Goal: Task Accomplishment & Management: Manage account settings

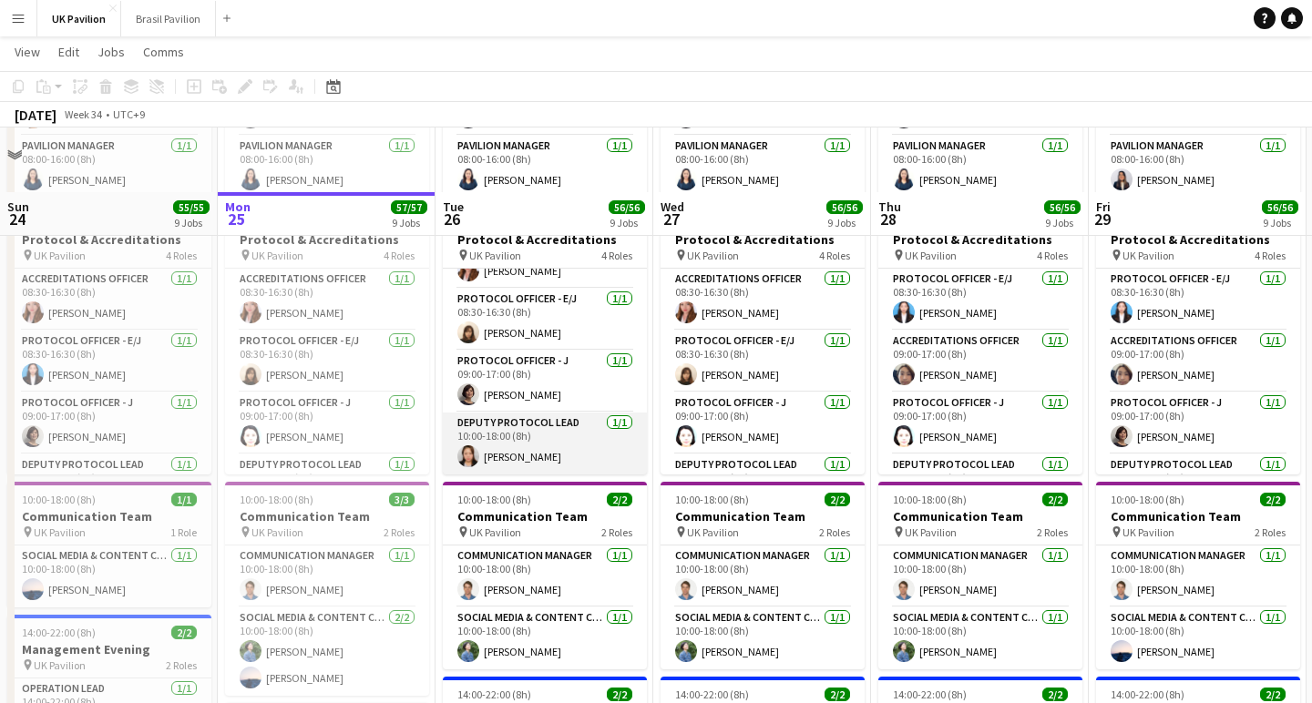
scroll to position [447, 0]
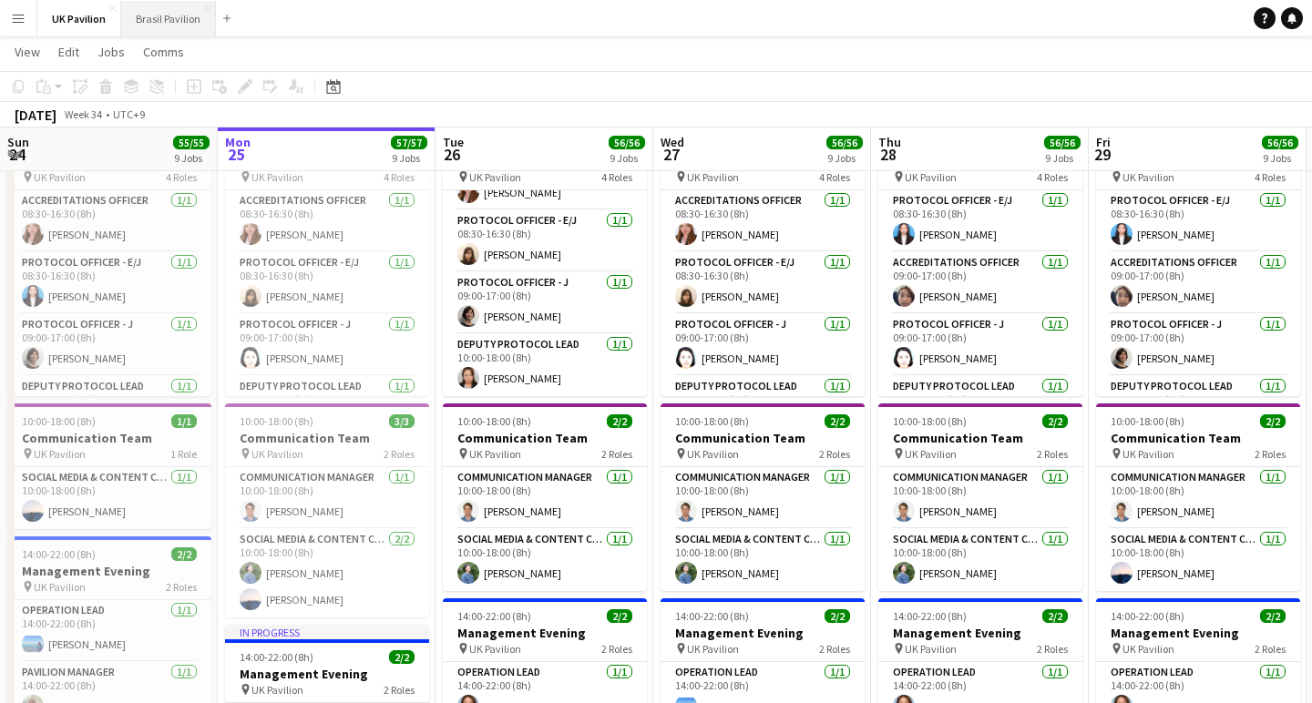
click at [174, 15] on button "Brasil Pavilion Close" at bounding box center [168, 19] width 95 height 36
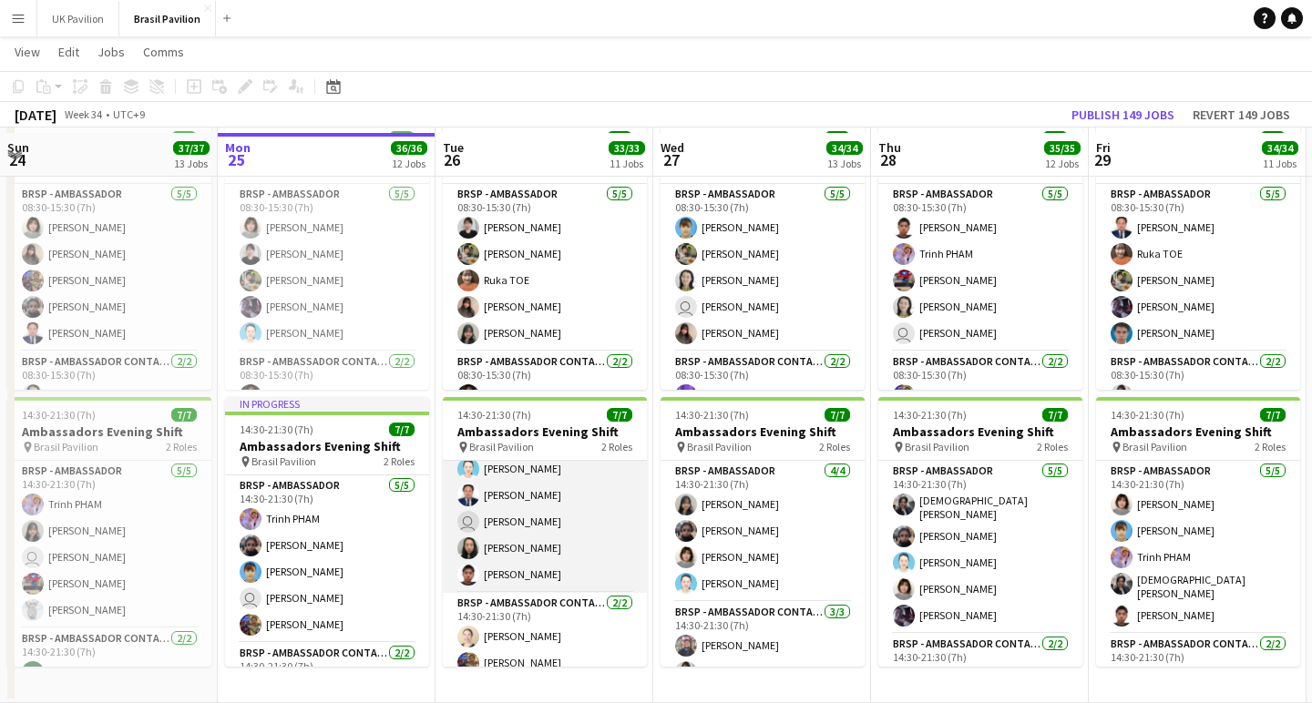
scroll to position [26, 0]
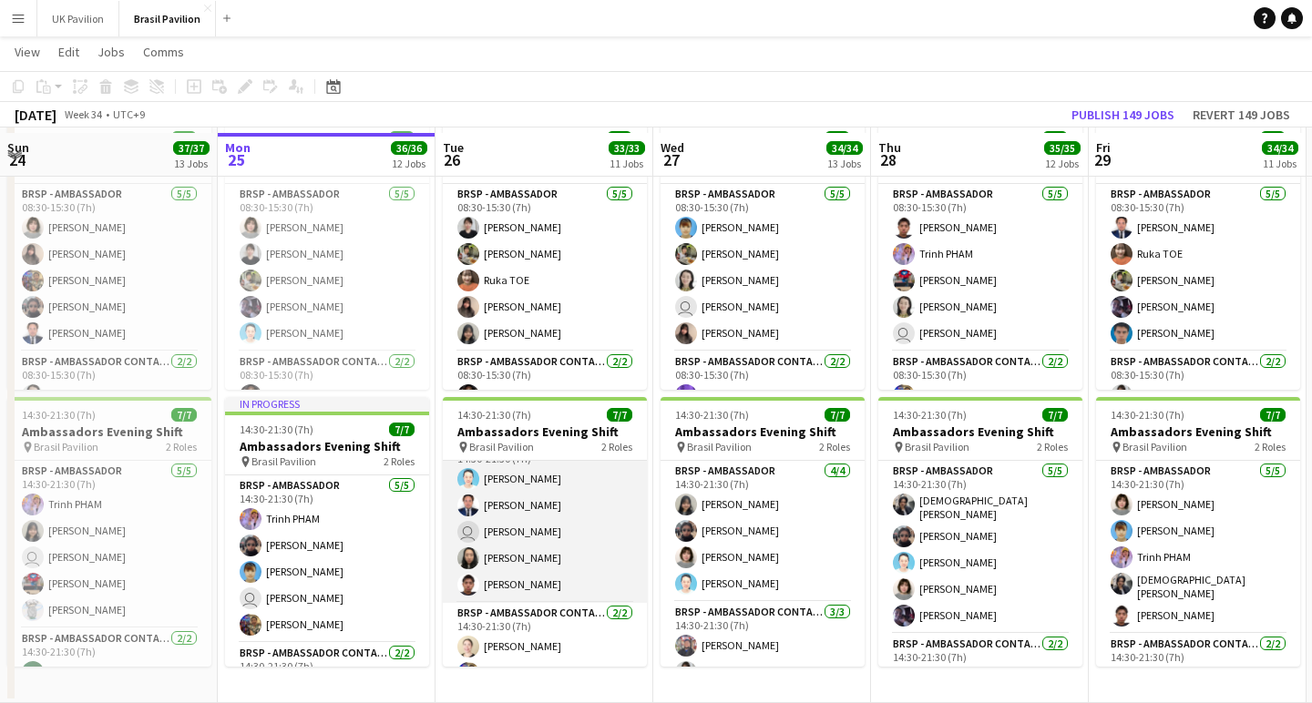
click at [546, 557] on app-card-role "BRSP - Ambassador [DATE] 14:30-21:30 (7h) [PERSON_NAME] user [PERSON_NAME] [PER…" at bounding box center [545, 519] width 204 height 168
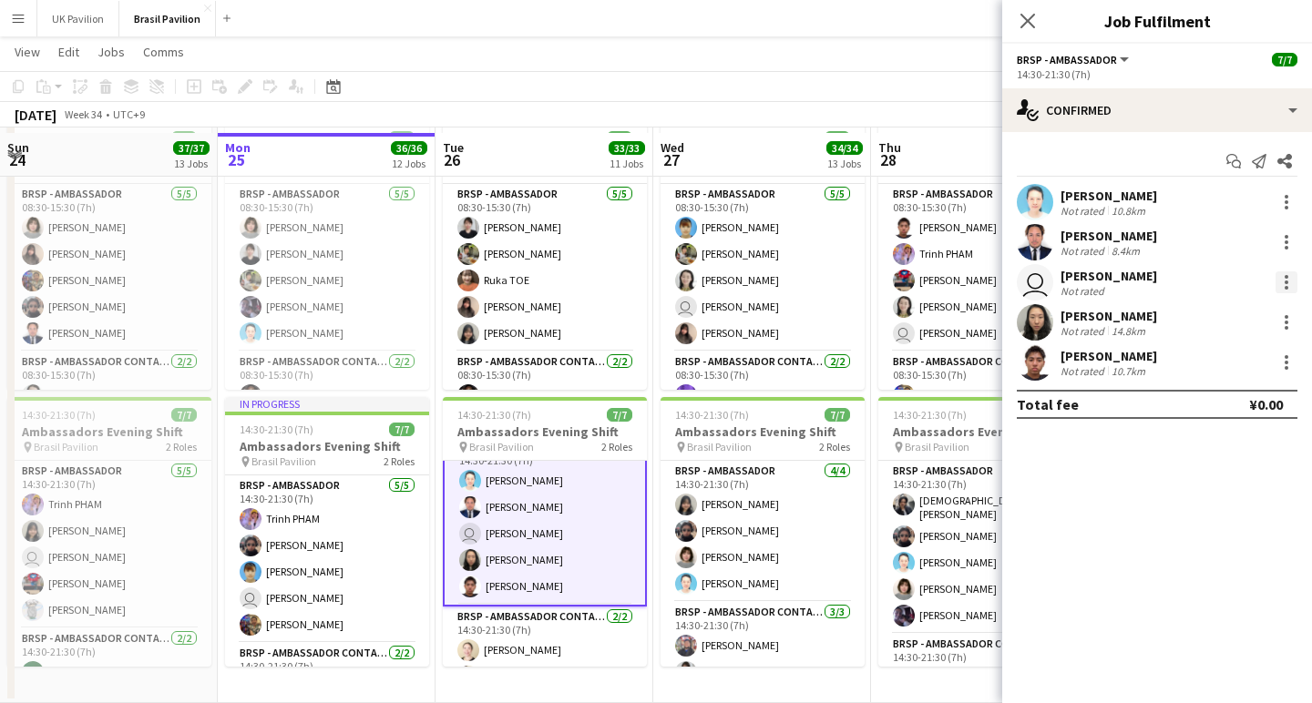
click at [1291, 289] on div at bounding box center [1286, 282] width 22 height 22
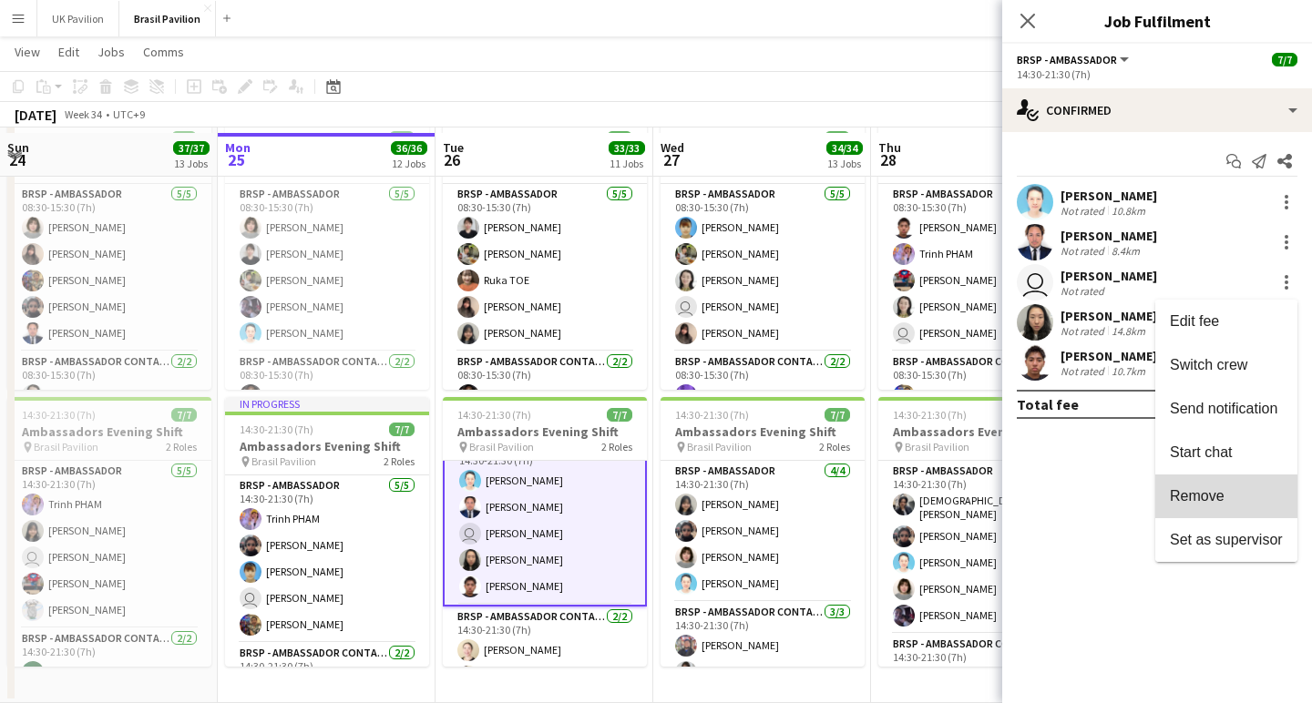
click at [1179, 497] on span "Remove" at bounding box center [1196, 495] width 55 height 15
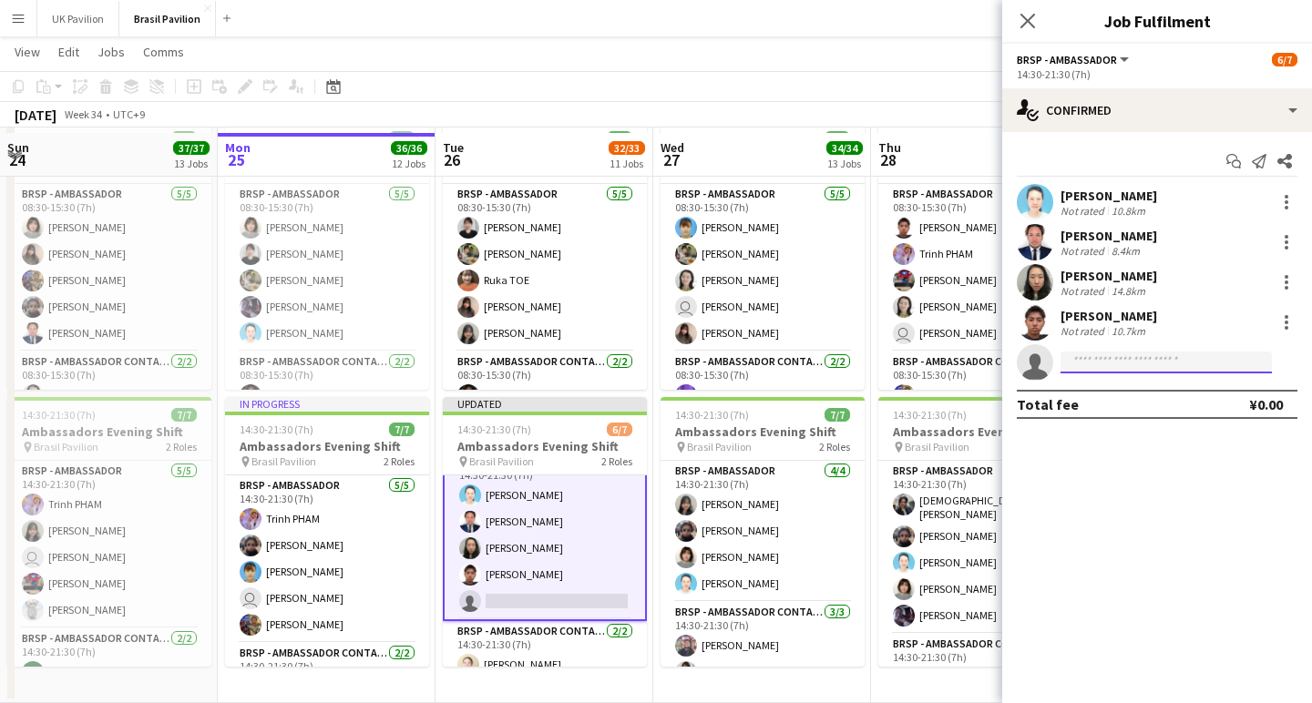
click at [1138, 367] on input at bounding box center [1165, 363] width 211 height 22
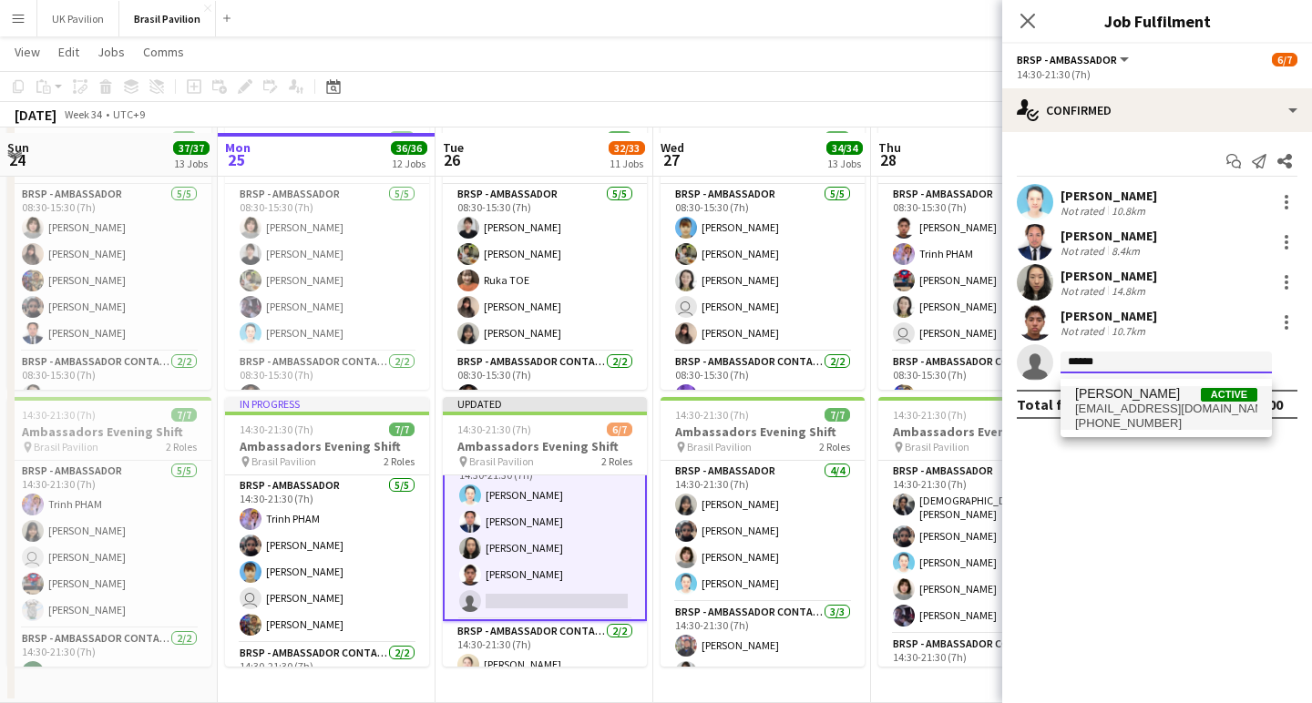
type input "******"
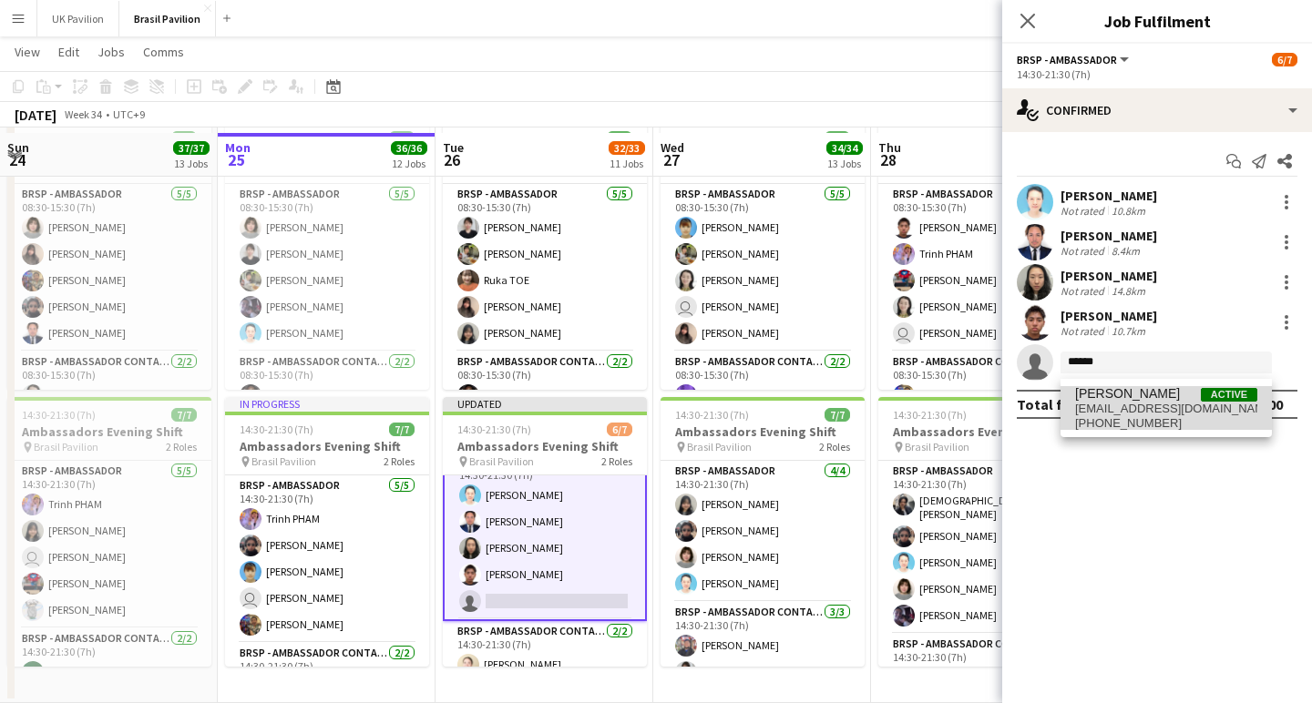
click at [1176, 402] on span "[PERSON_NAME]" at bounding box center [1127, 393] width 105 height 15
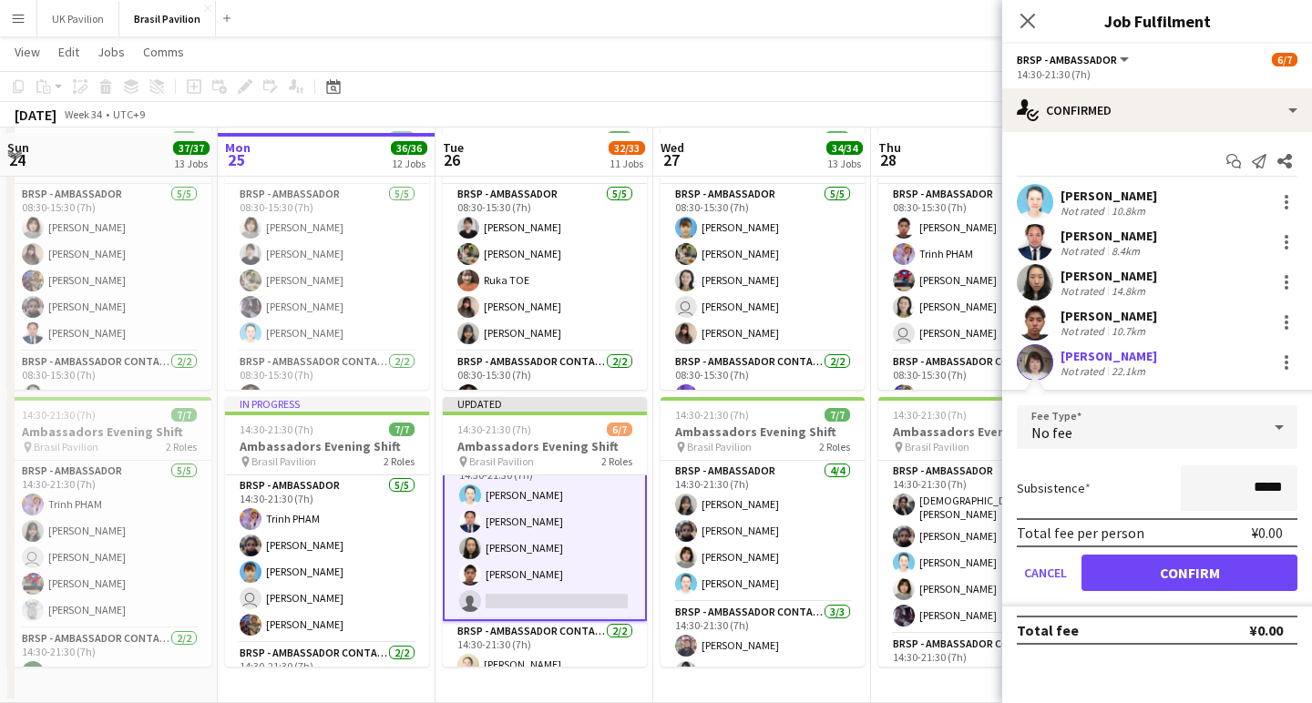
click at [1170, 577] on button "Confirm" at bounding box center [1189, 573] width 216 height 36
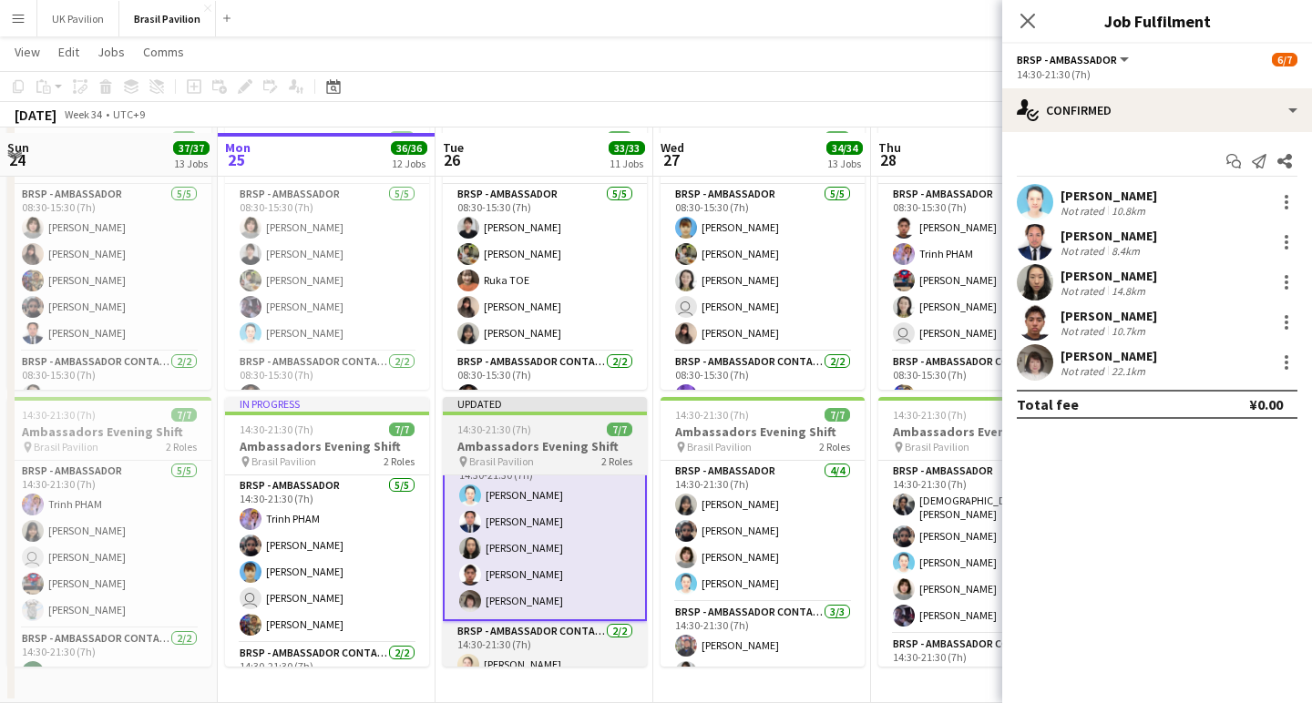
click at [556, 428] on div "14:30-21:30 (7h) 7/7" at bounding box center [545, 430] width 204 height 14
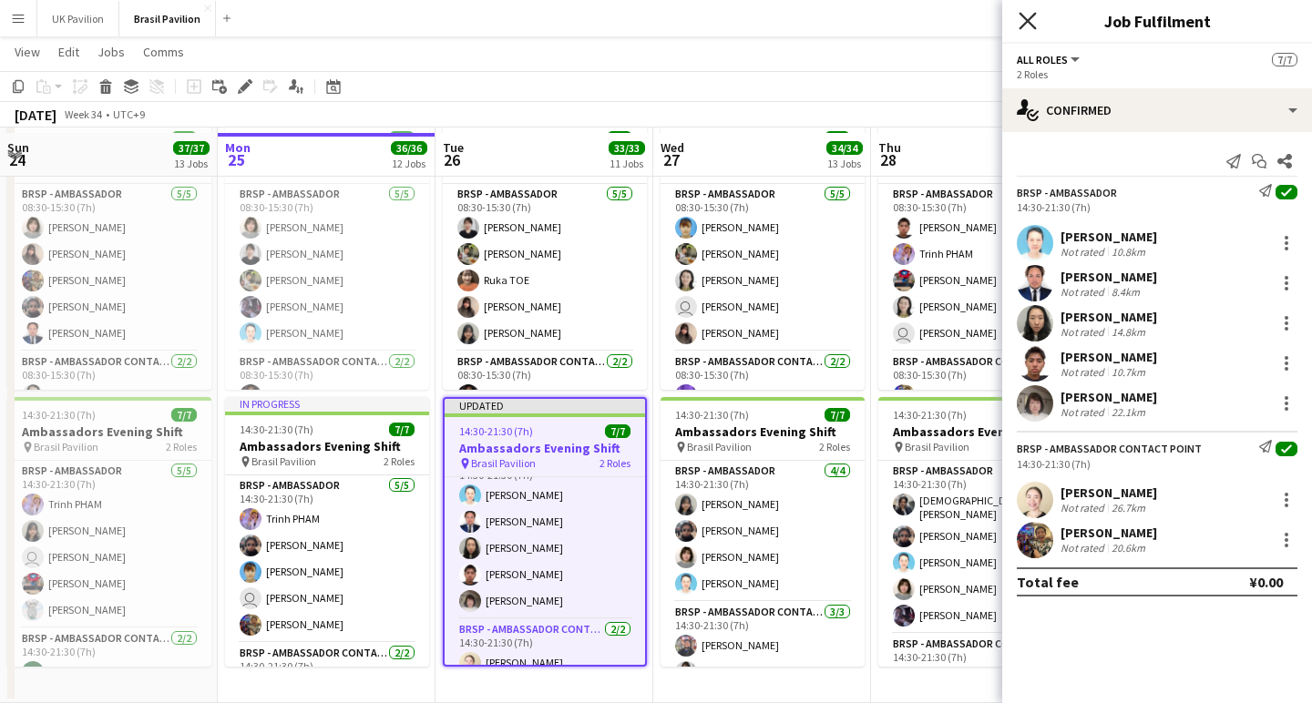
click at [1023, 24] on icon "Close pop-in" at bounding box center [1026, 20] width 17 height 17
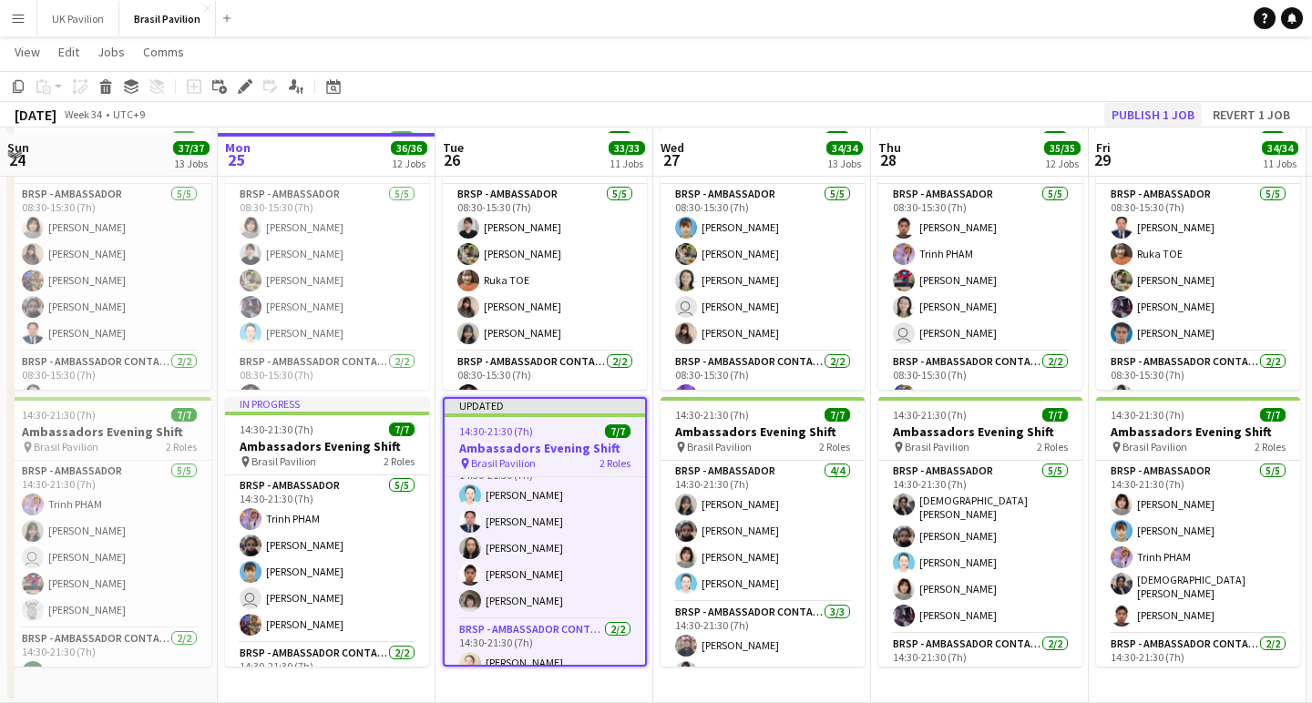
click at [1111, 117] on button "Publish 1 job" at bounding box center [1152, 115] width 97 height 24
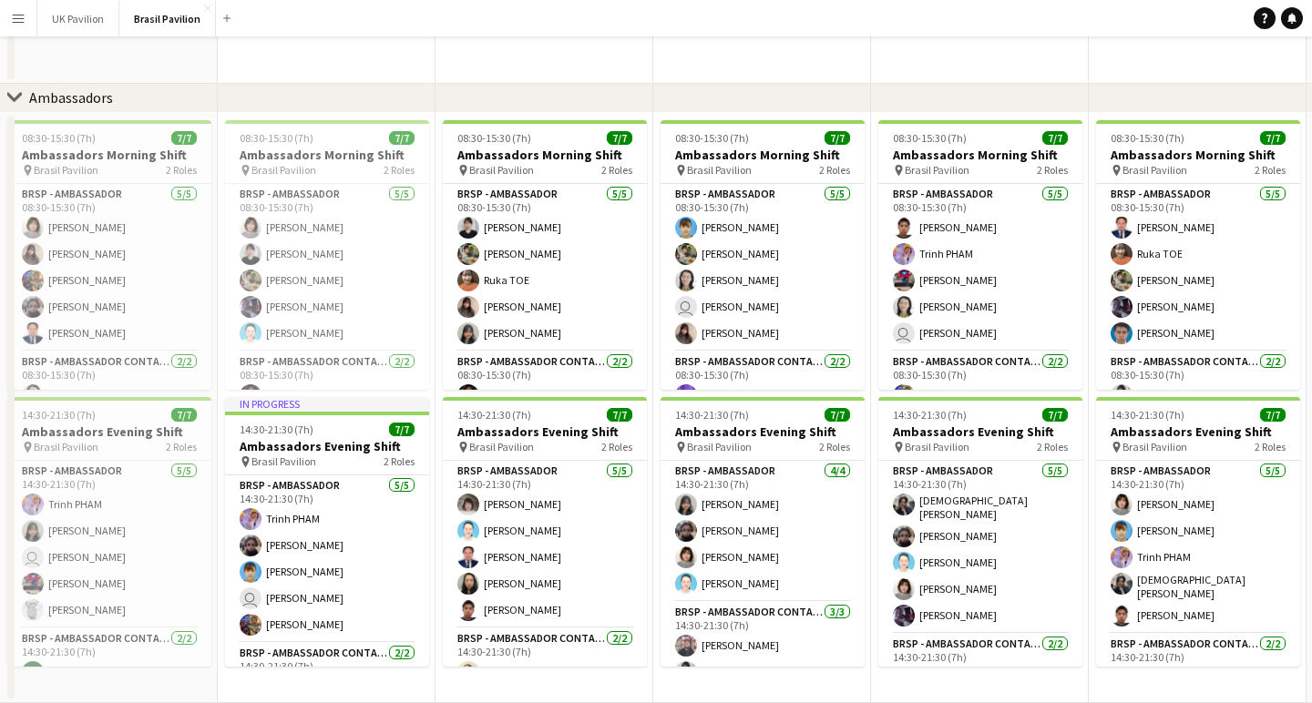
scroll to position [0, 0]
